Goal: Task Accomplishment & Management: Manage account settings

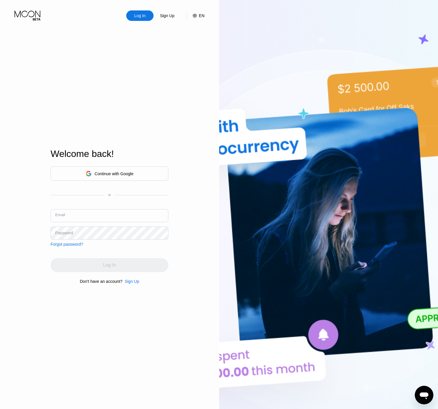
click at [106, 216] on input "text" at bounding box center [109, 215] width 118 height 13
type input "[EMAIL_ADDRESS][DOMAIN_NAME]"
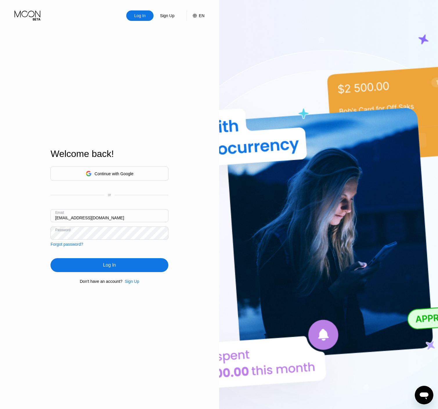
click at [106, 218] on input "[EMAIL_ADDRESS][DOMAIN_NAME]" at bounding box center [109, 215] width 118 height 13
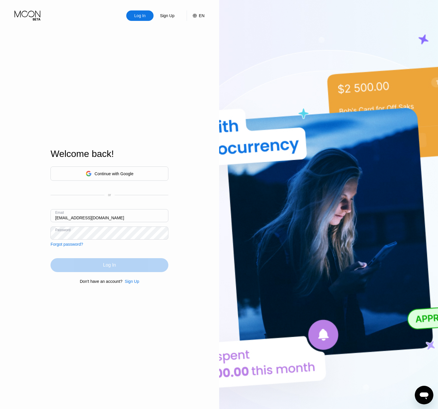
click at [120, 265] on div "Log In" at bounding box center [109, 265] width 118 height 14
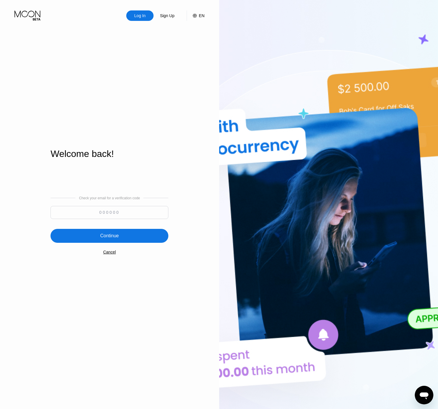
click at [108, 207] on input at bounding box center [109, 212] width 118 height 13
paste input "293267"
type input "293267"
click at [116, 234] on div "Continue" at bounding box center [109, 236] width 19 height 6
